Goal: Check status: Check status

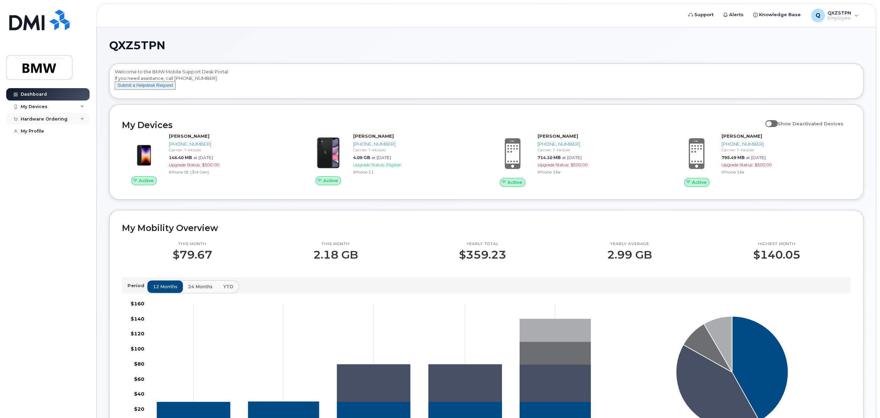
click at [52, 118] on div "Hardware Ordering" at bounding box center [44, 120] width 47 height 6
click at [32, 130] on div "My Orders" at bounding box center [36, 132] width 25 height 6
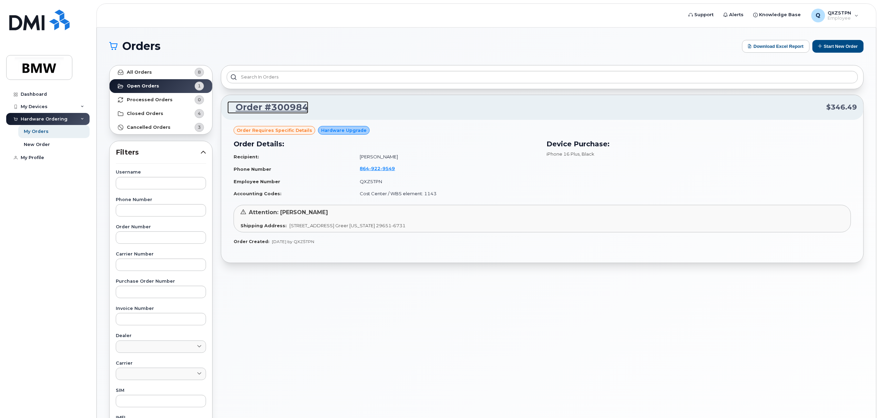
click at [280, 105] on link "Order #300984" at bounding box center [268, 107] width 81 height 12
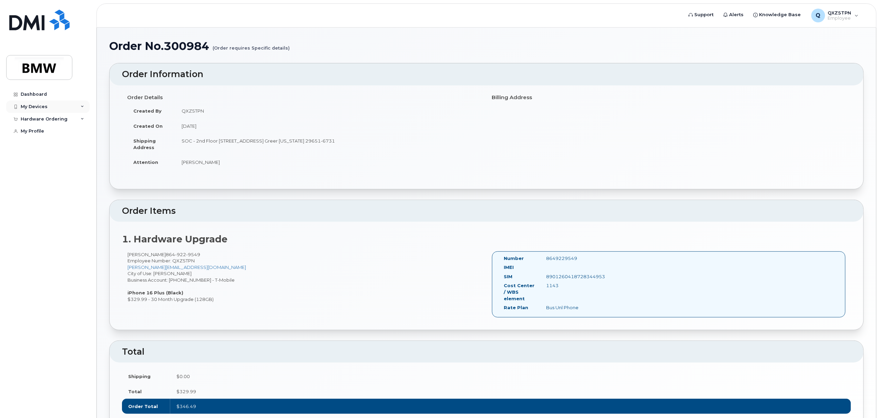
click at [70, 108] on div "My Devices" at bounding box center [47, 107] width 83 height 12
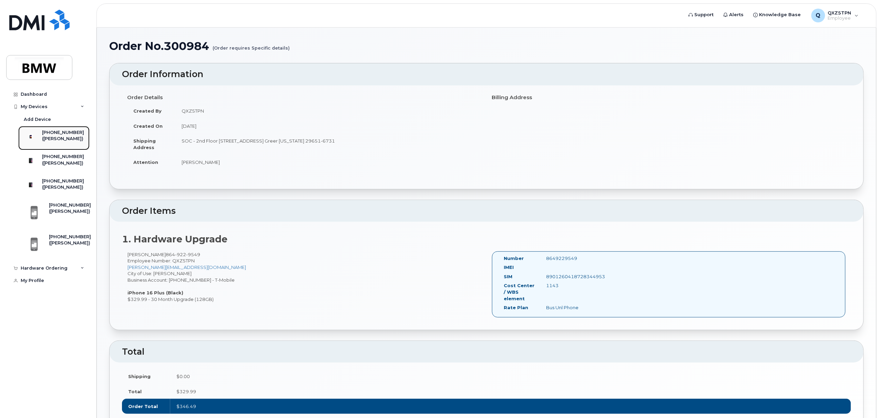
click at [70, 137] on div "([PERSON_NAME])" at bounding box center [63, 139] width 42 height 6
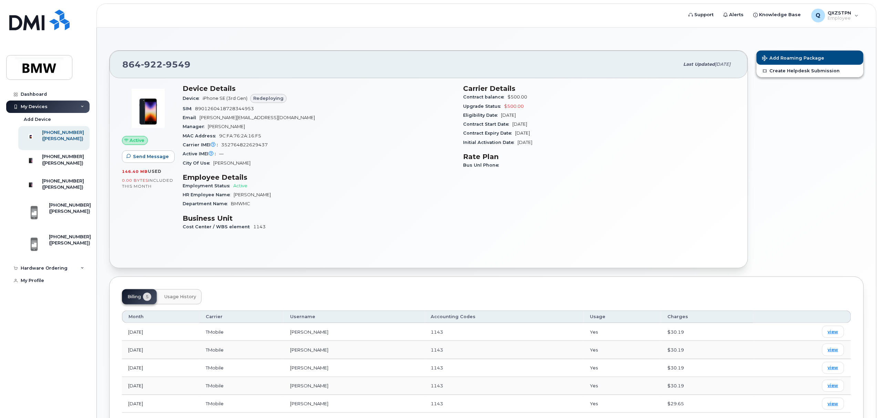
click at [65, 106] on div "My Devices" at bounding box center [47, 107] width 83 height 12
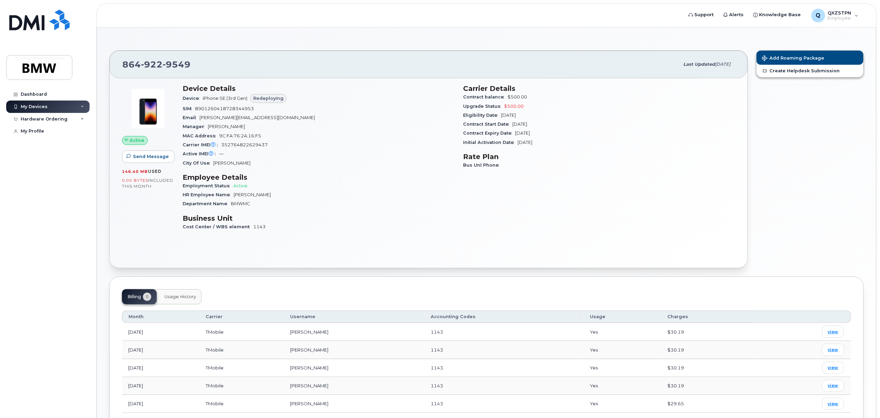
click at [65, 106] on div "My Devices" at bounding box center [47, 107] width 83 height 12
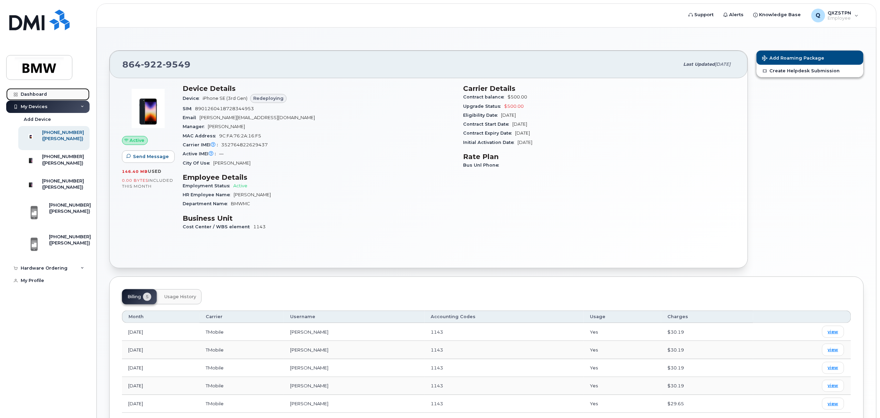
click at [46, 94] on link "Dashboard" at bounding box center [47, 94] width 83 height 12
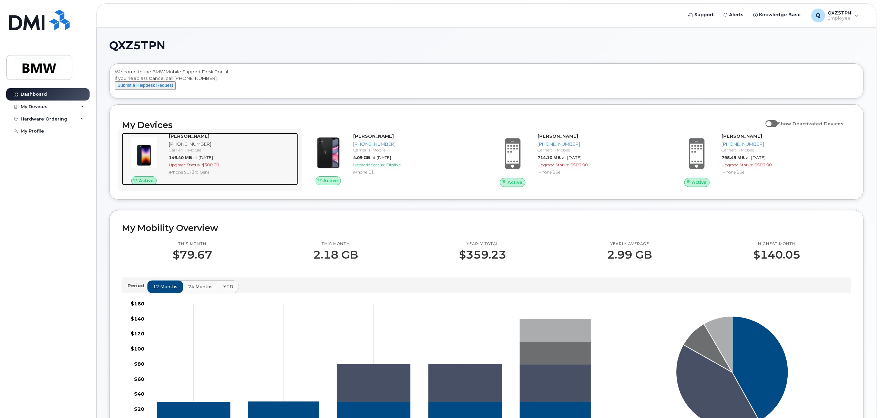
click at [175, 153] on div "Carrier: T-Mobile" at bounding box center [232, 150] width 127 height 6
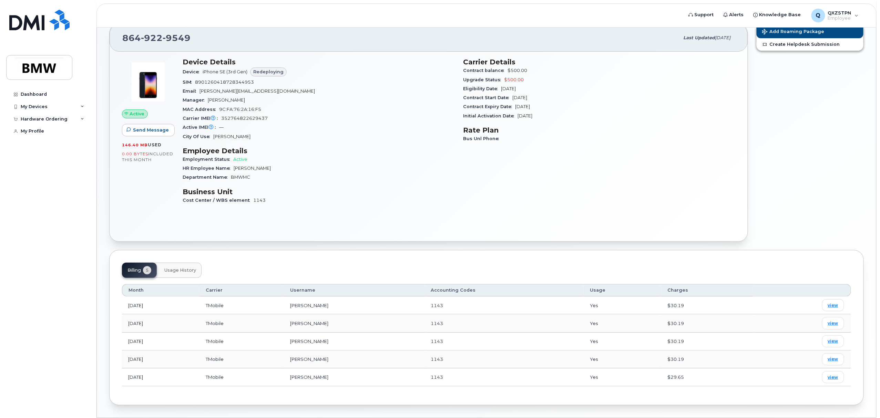
scroll to position [51, 0]
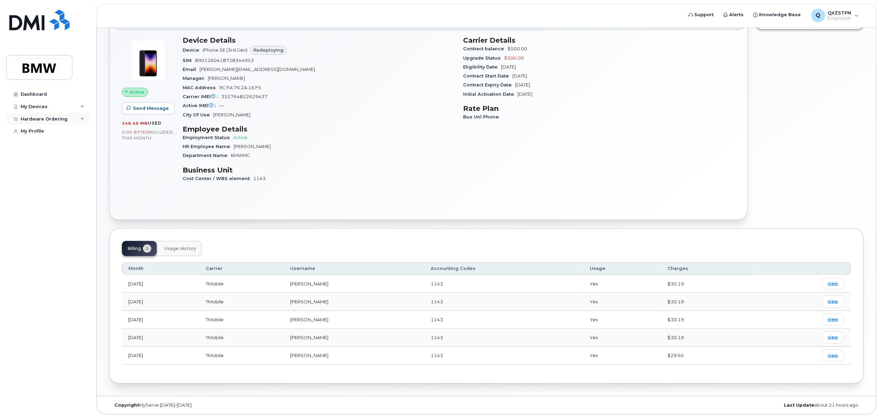
click at [75, 120] on div "Hardware Ordering" at bounding box center [47, 119] width 83 height 12
click at [40, 131] on div "My Orders" at bounding box center [36, 132] width 25 height 6
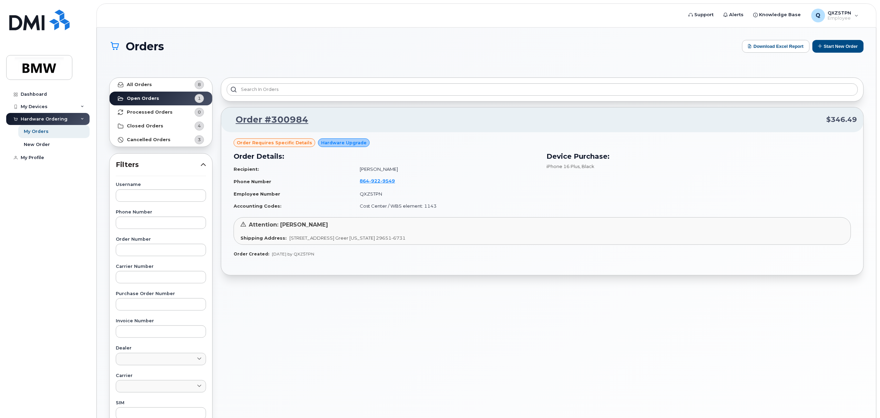
click at [355, 240] on span "1400 Highway 101 S GREER SC 29651-6731 UNITED STATES Greer South Carolina 29651…" at bounding box center [348, 238] width 116 height 6
click at [321, 193] on td "Employee Number" at bounding box center [294, 194] width 120 height 12
click at [296, 123] on link "Order #300984" at bounding box center [268, 120] width 81 height 12
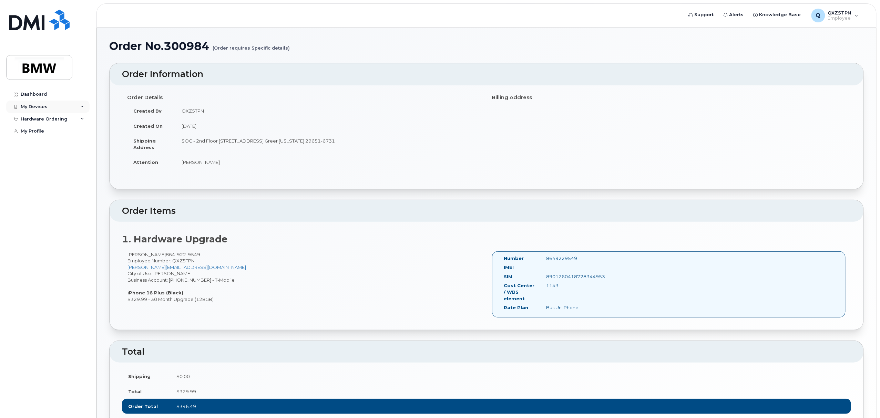
click at [42, 104] on div "My Devices" at bounding box center [34, 107] width 27 height 6
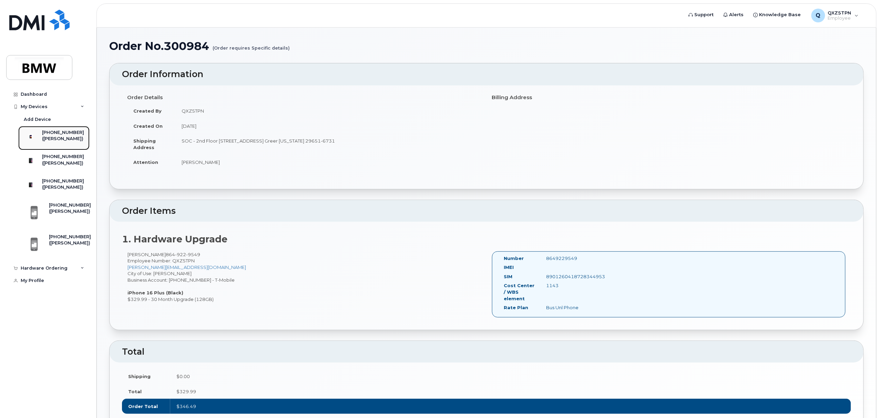
click at [56, 139] on div "([PERSON_NAME])" at bounding box center [63, 139] width 42 height 6
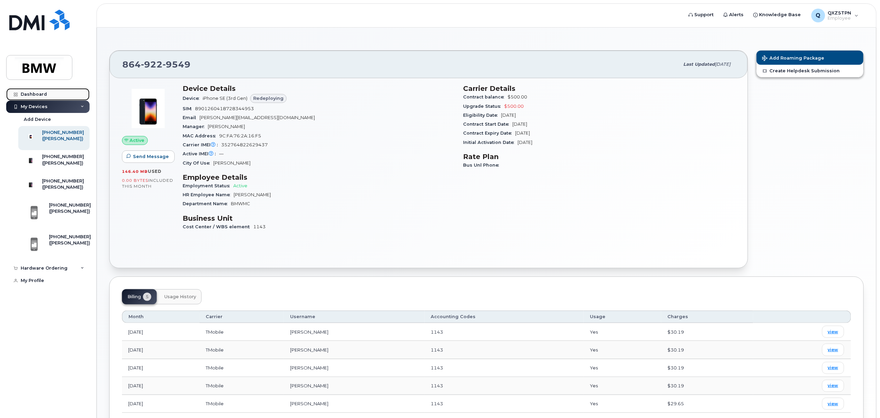
click at [30, 93] on div "Dashboard" at bounding box center [34, 95] width 26 height 6
